Goal: Information Seeking & Learning: Learn about a topic

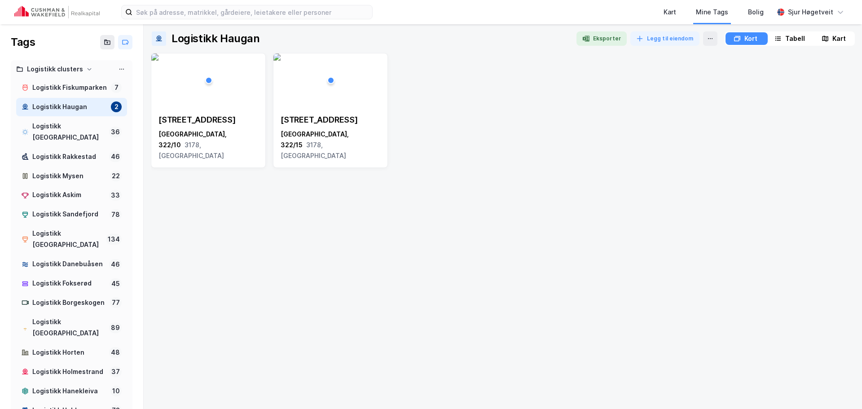
click at [46, 19] on div "Kart Mine Tags Bolig [PERSON_NAME]" at bounding box center [431, 12] width 862 height 24
click at [50, 14] on img at bounding box center [56, 12] width 85 height 13
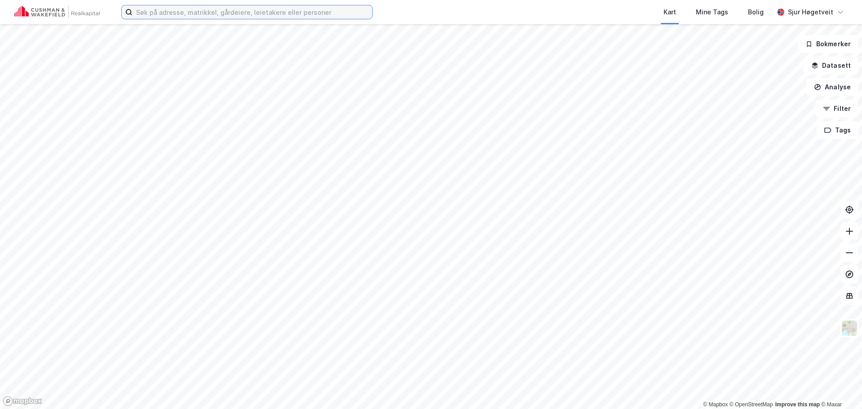
click at [188, 10] on input at bounding box center [252, 11] width 240 height 13
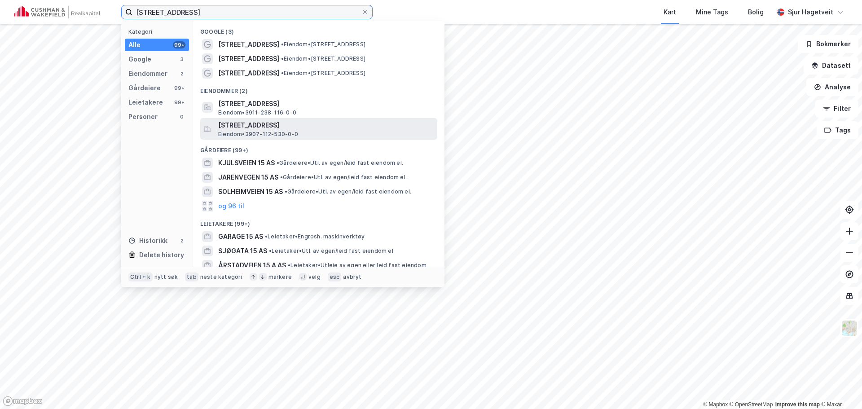
type input "[STREET_ADDRESS]"
click at [349, 133] on div "[STREET_ADDRESS], [GEOGRAPHIC_DATA] Eiendom • 3907-112-530-0-0" at bounding box center [326, 129] width 217 height 18
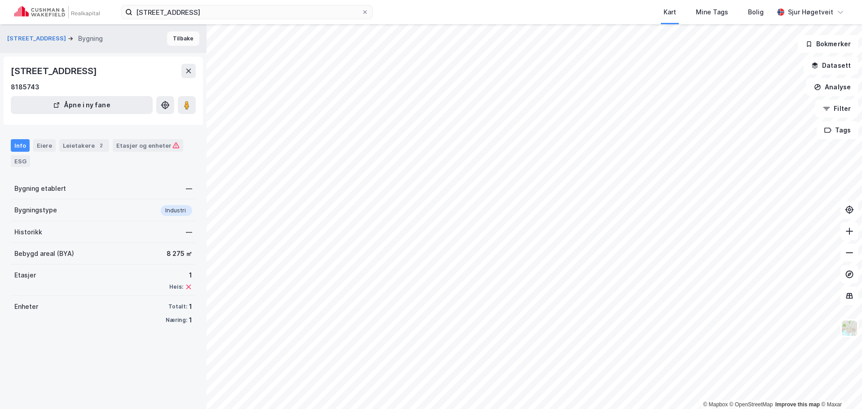
click at [171, 33] on button "Tilbake" at bounding box center [183, 38] width 32 height 14
